Goal: Navigation & Orientation: Find specific page/section

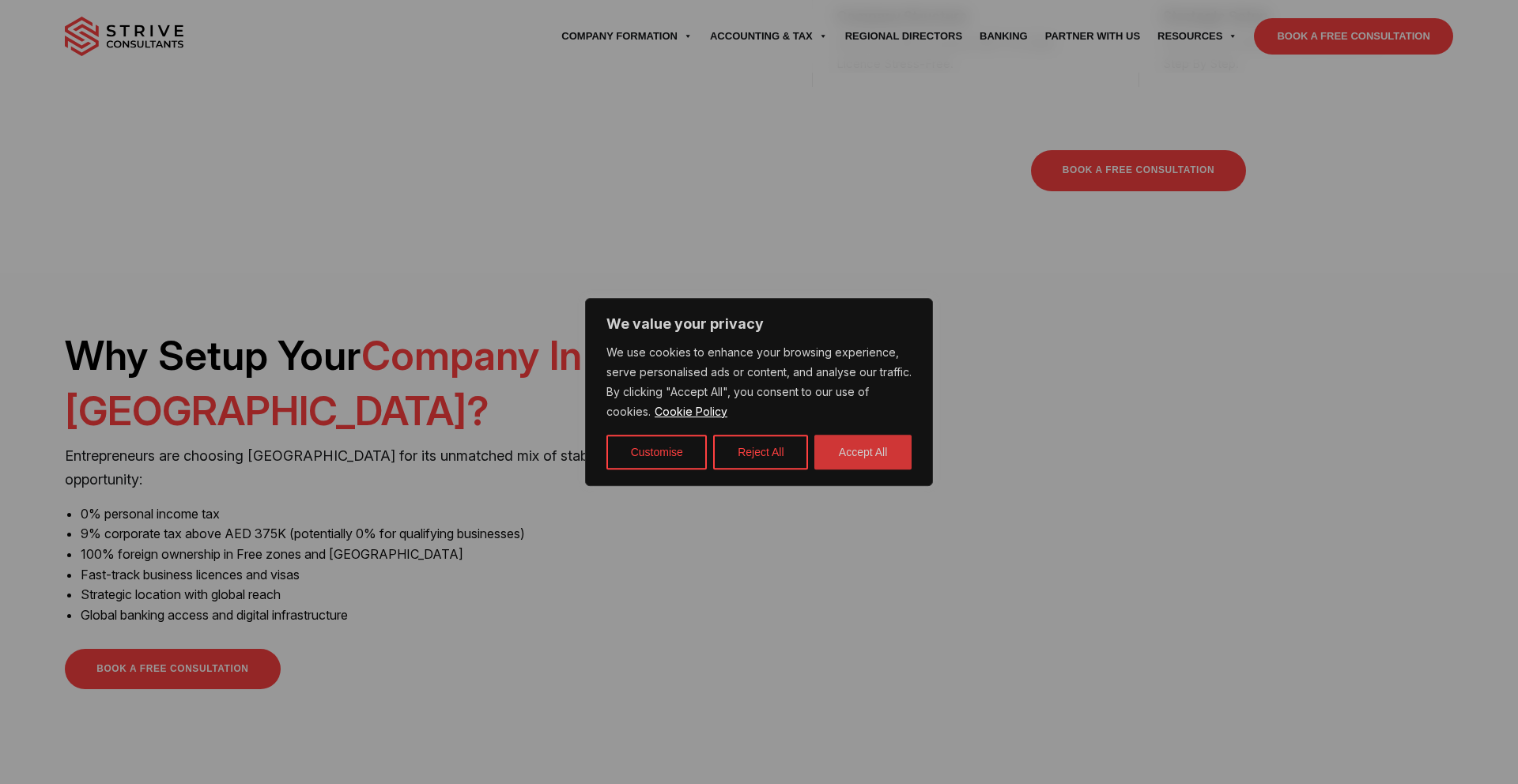
scroll to position [1088, 0]
click at [840, 456] on button "Accept All" at bounding box center [862, 452] width 97 height 35
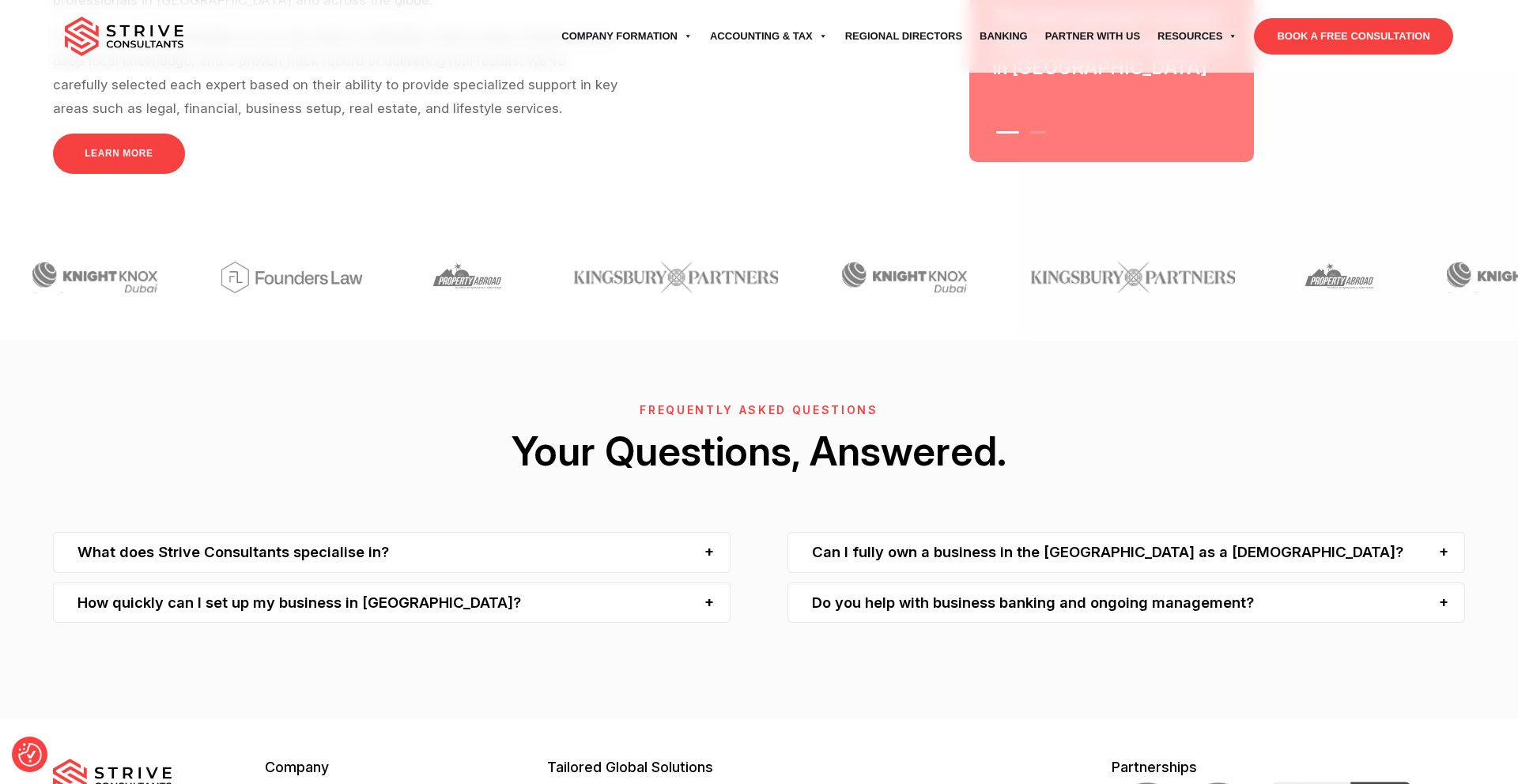
scroll to position [5027, 0]
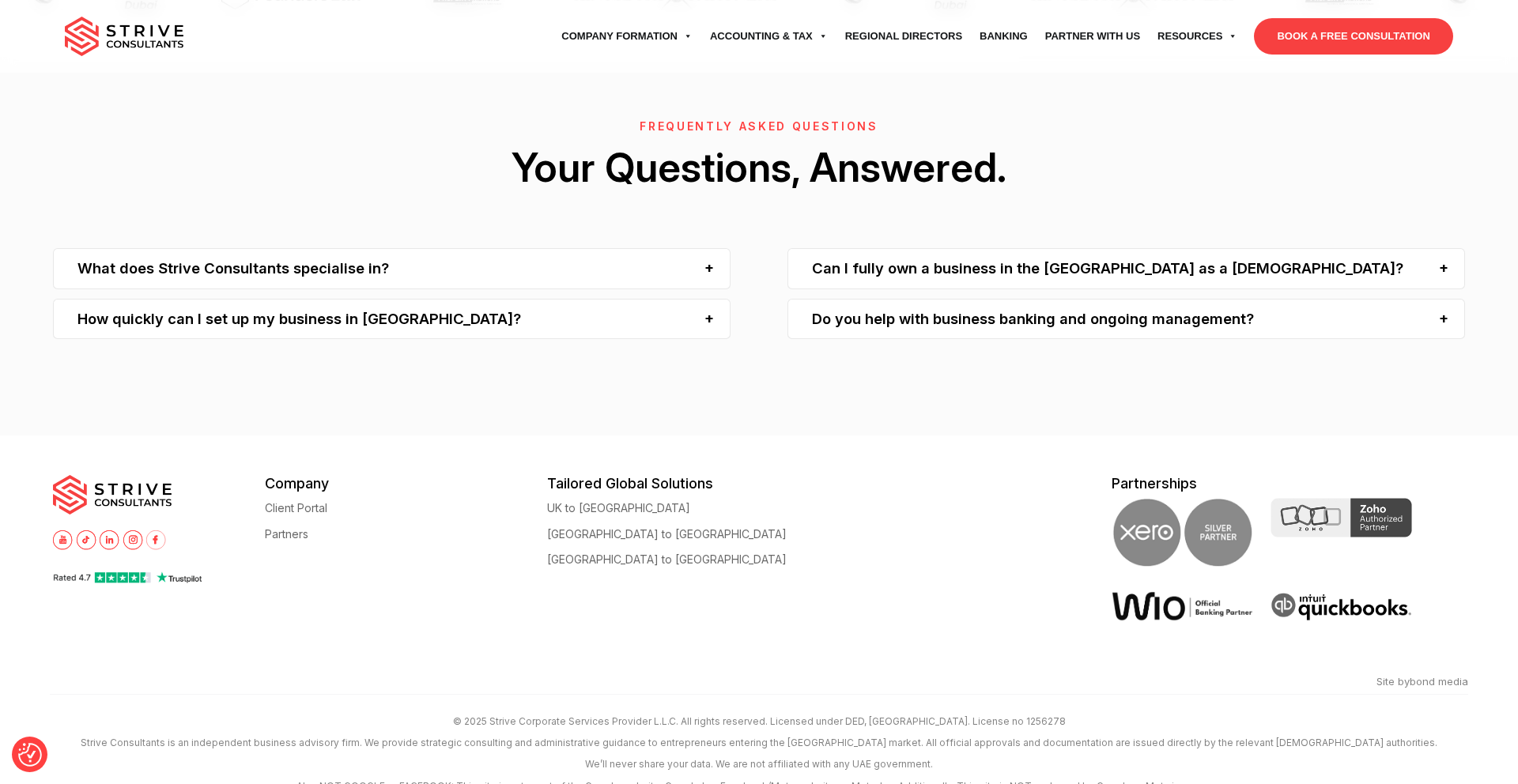
click at [306, 524] on li "Partners" at bounding box center [406, 537] width 282 height 25
click at [298, 528] on link "Partners" at bounding box center [286, 533] width 44 height 12
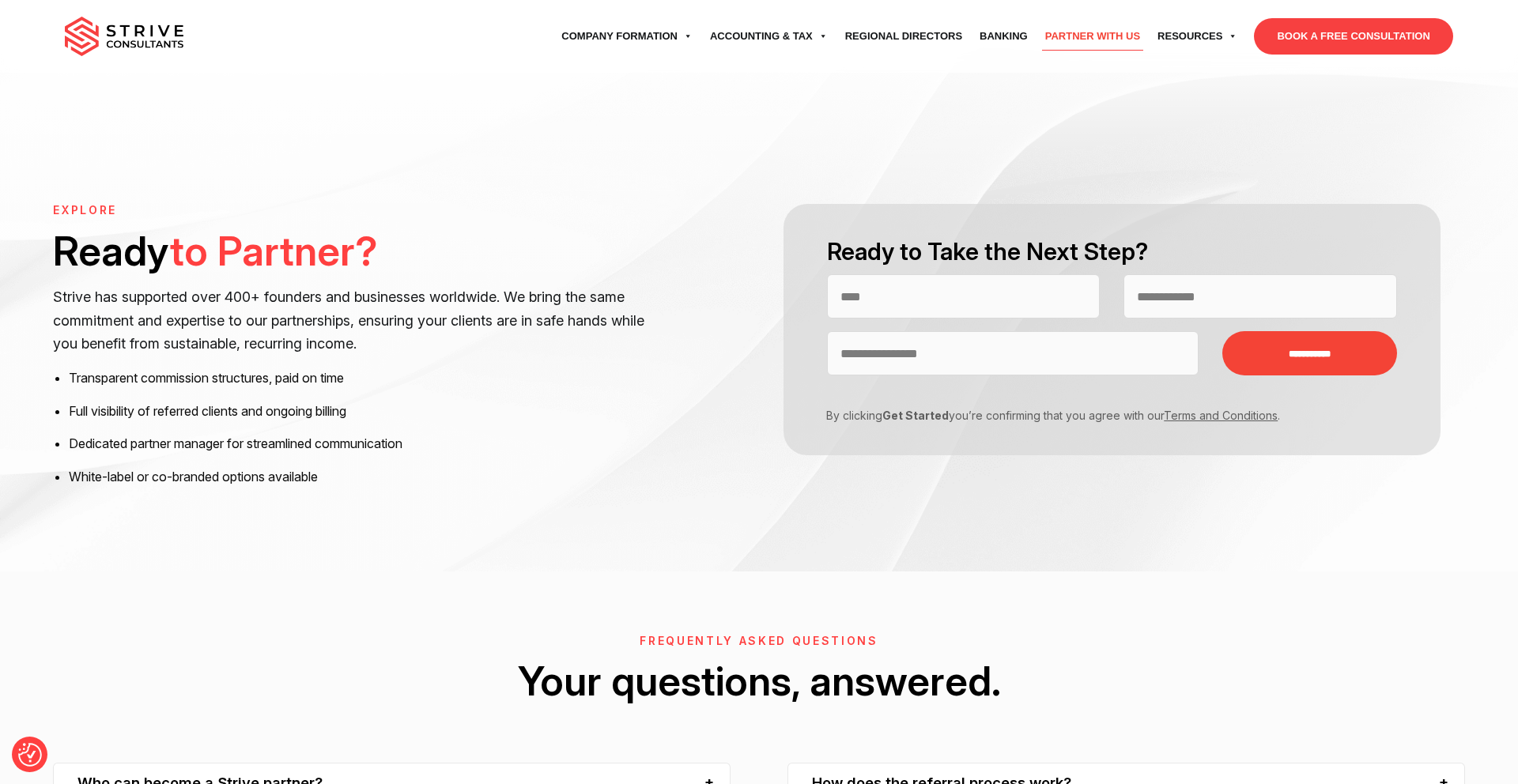
scroll to position [1969, 0]
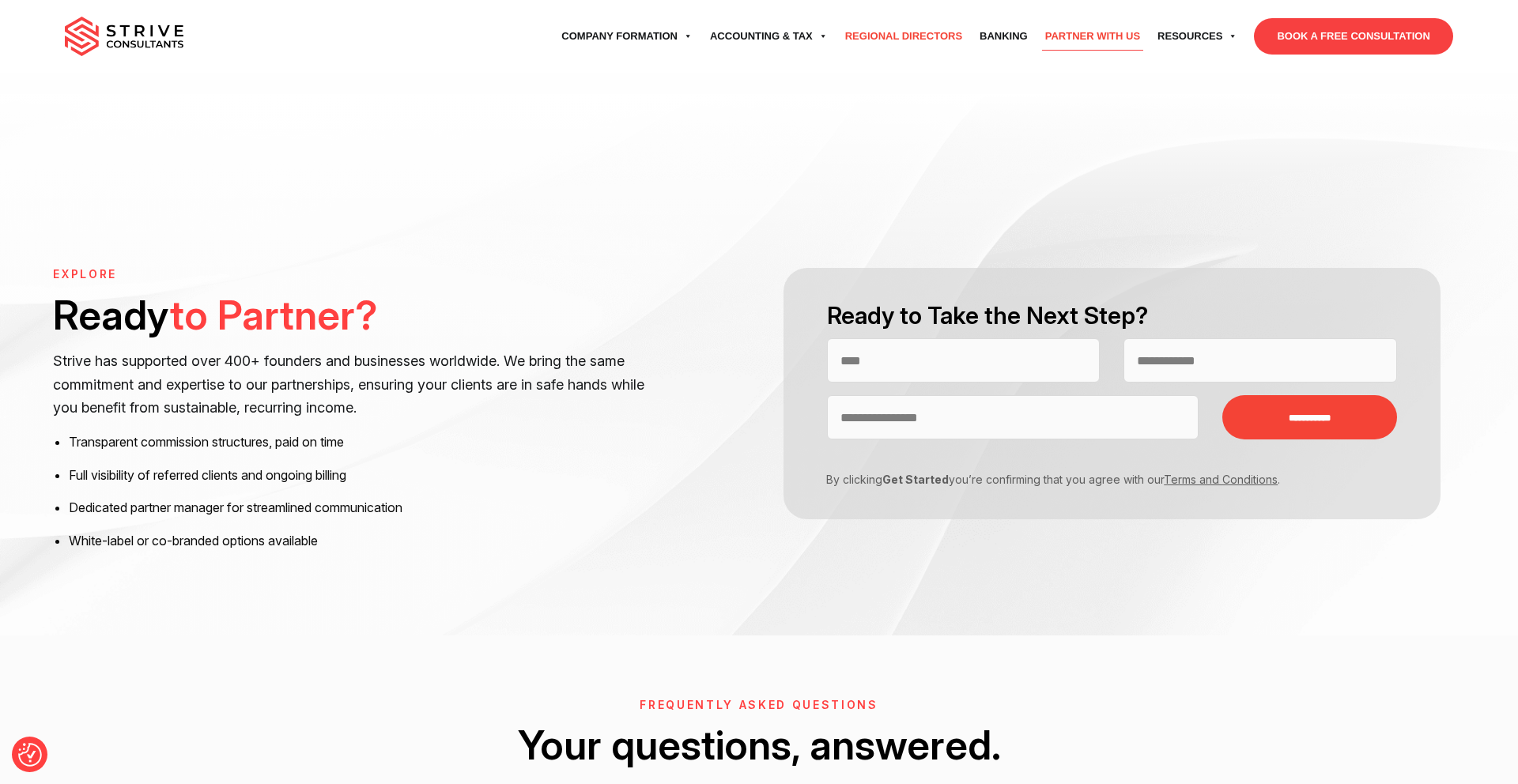
click at [890, 36] on link "Regional Directors" at bounding box center [903, 37] width 134 height 45
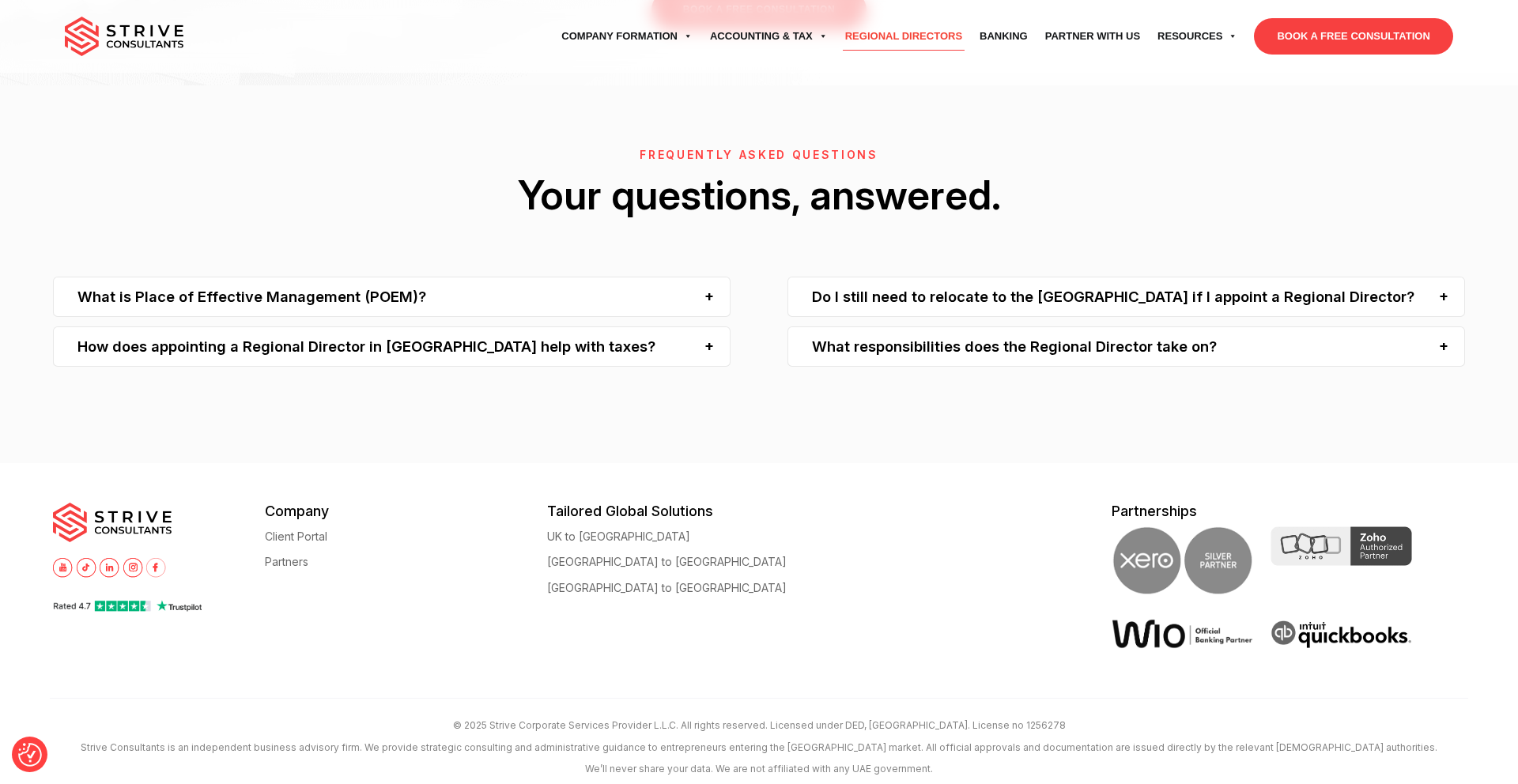
scroll to position [4992, 0]
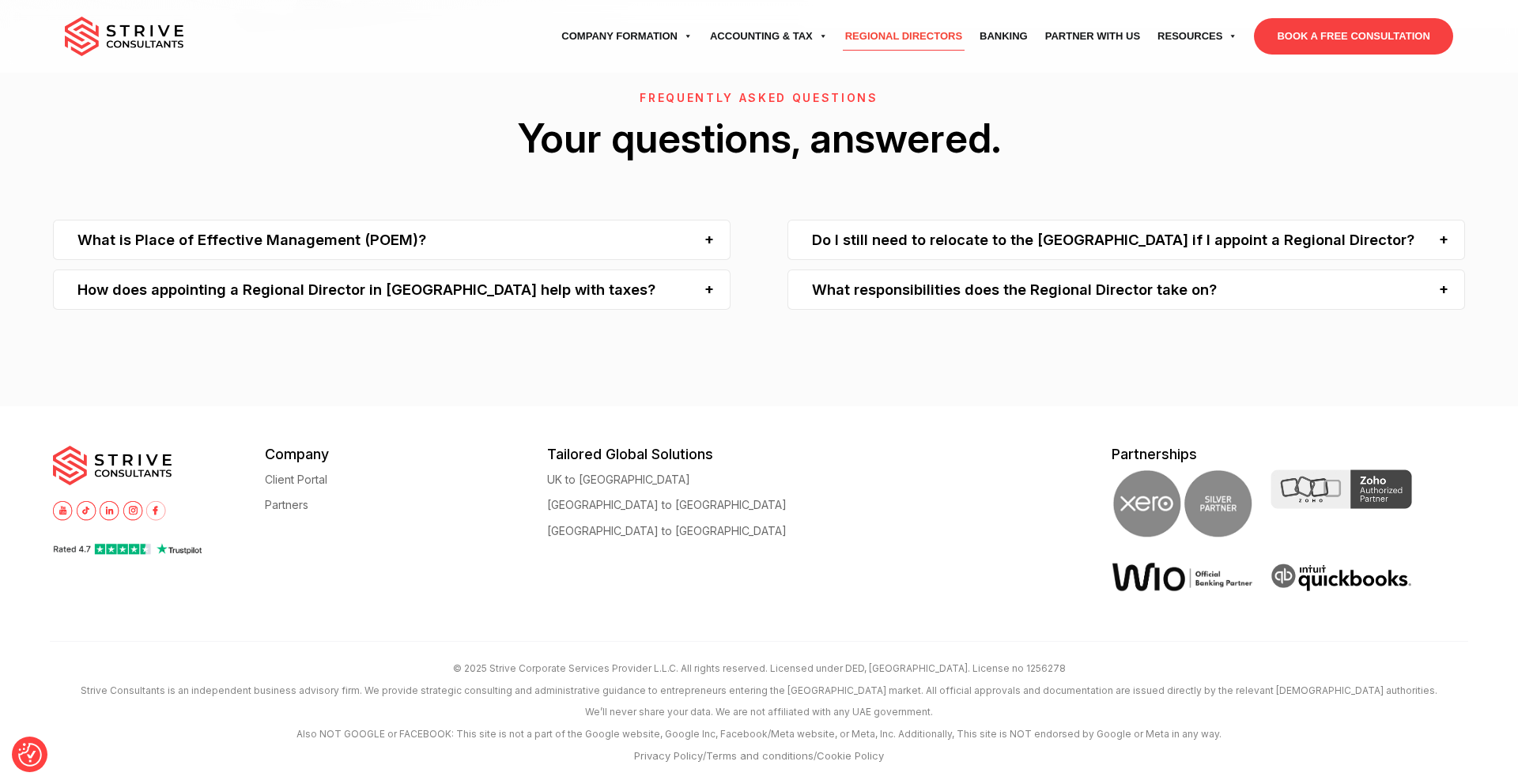
click at [155, 505] on img at bounding box center [156, 511] width 20 height 20
